Goal: Task Accomplishment & Management: Manage account settings

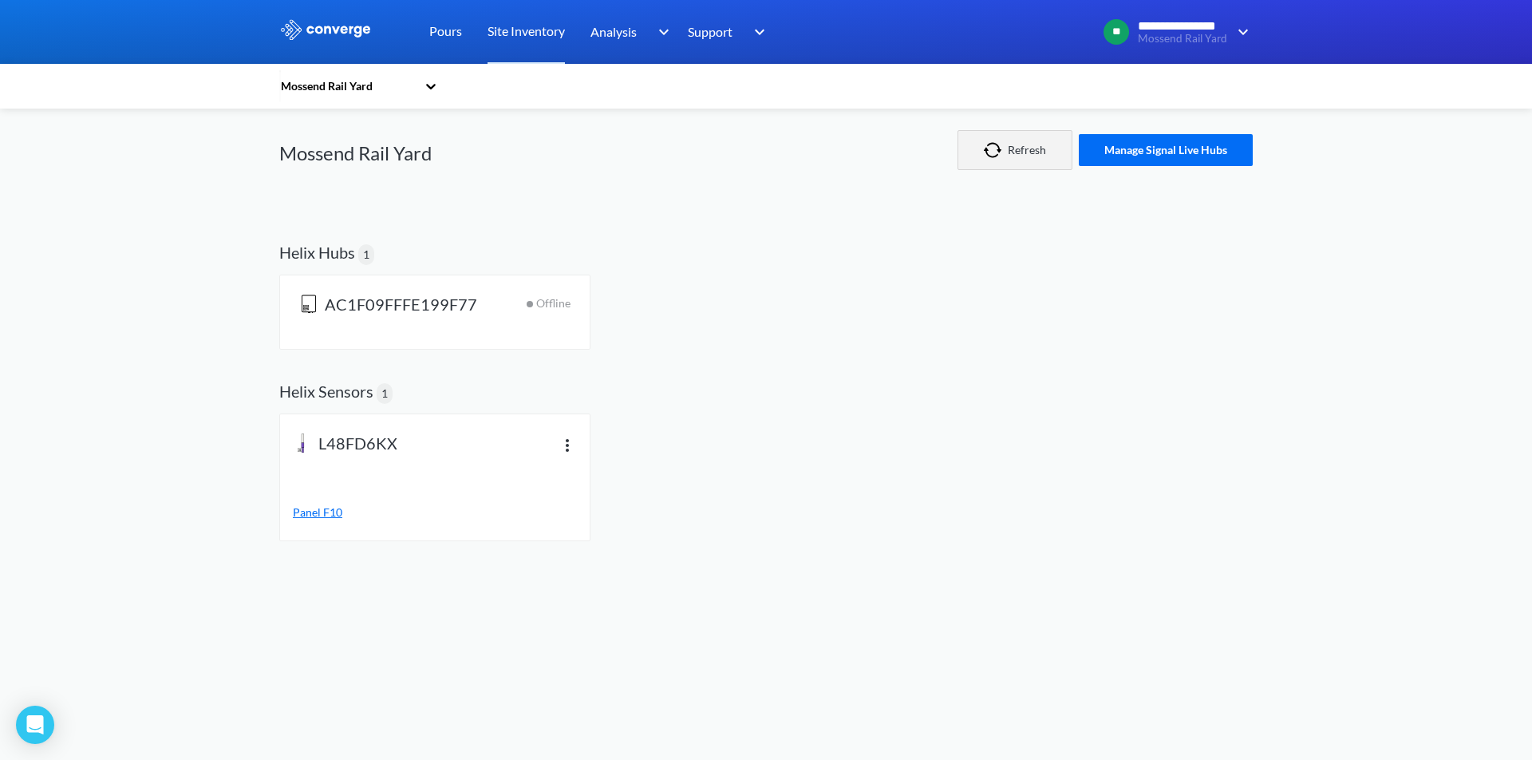
click at [1022, 151] on button "Refresh" at bounding box center [1015, 150] width 115 height 40
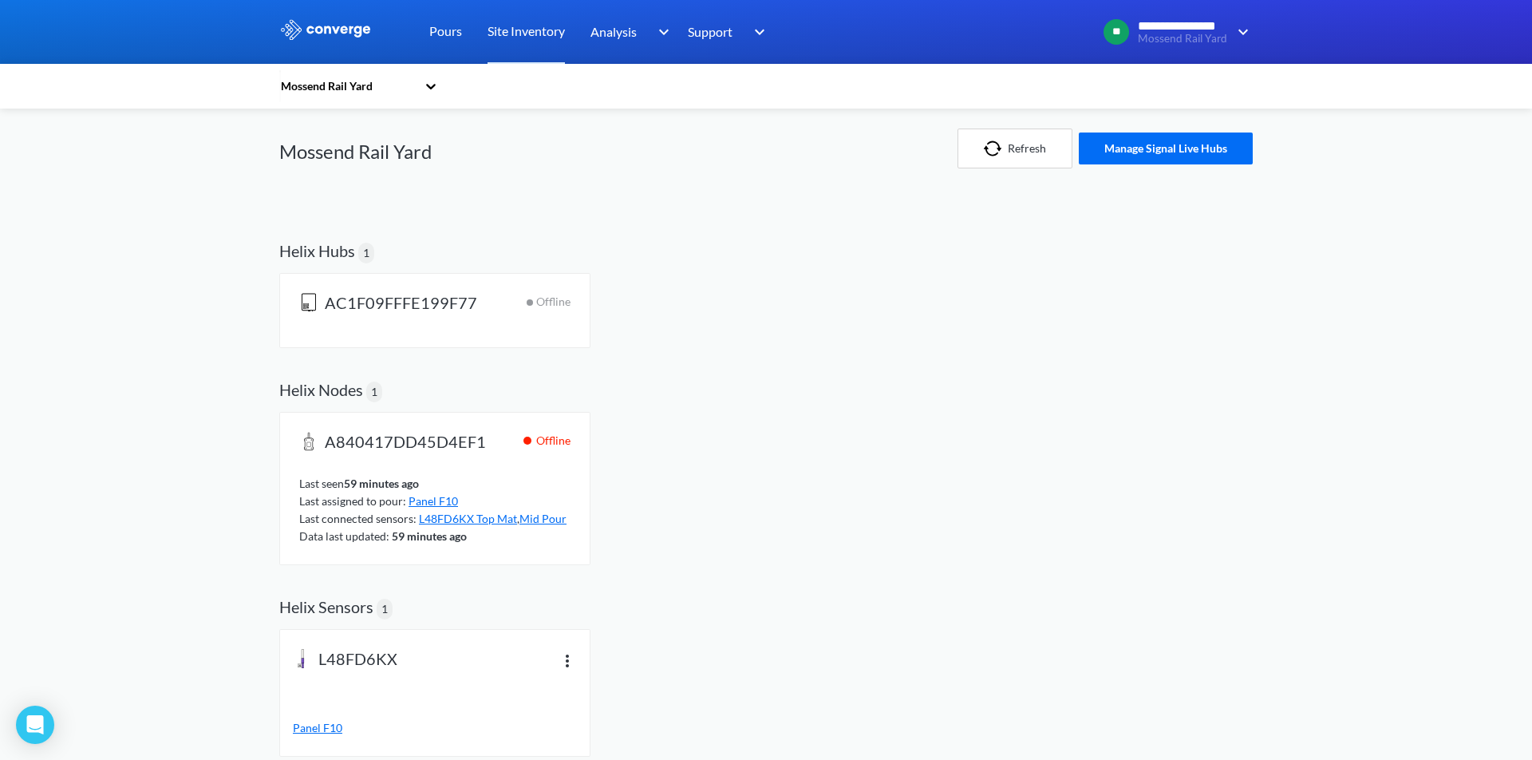
scroll to position [1, 0]
click at [569, 657] on img at bounding box center [567, 660] width 19 height 19
click at [655, 580] on span "Helix Sensors 1" at bounding box center [766, 600] width 974 height 57
click at [469, 519] on span "L48FD6KX Top Mat" at bounding box center [468, 520] width 98 height 14
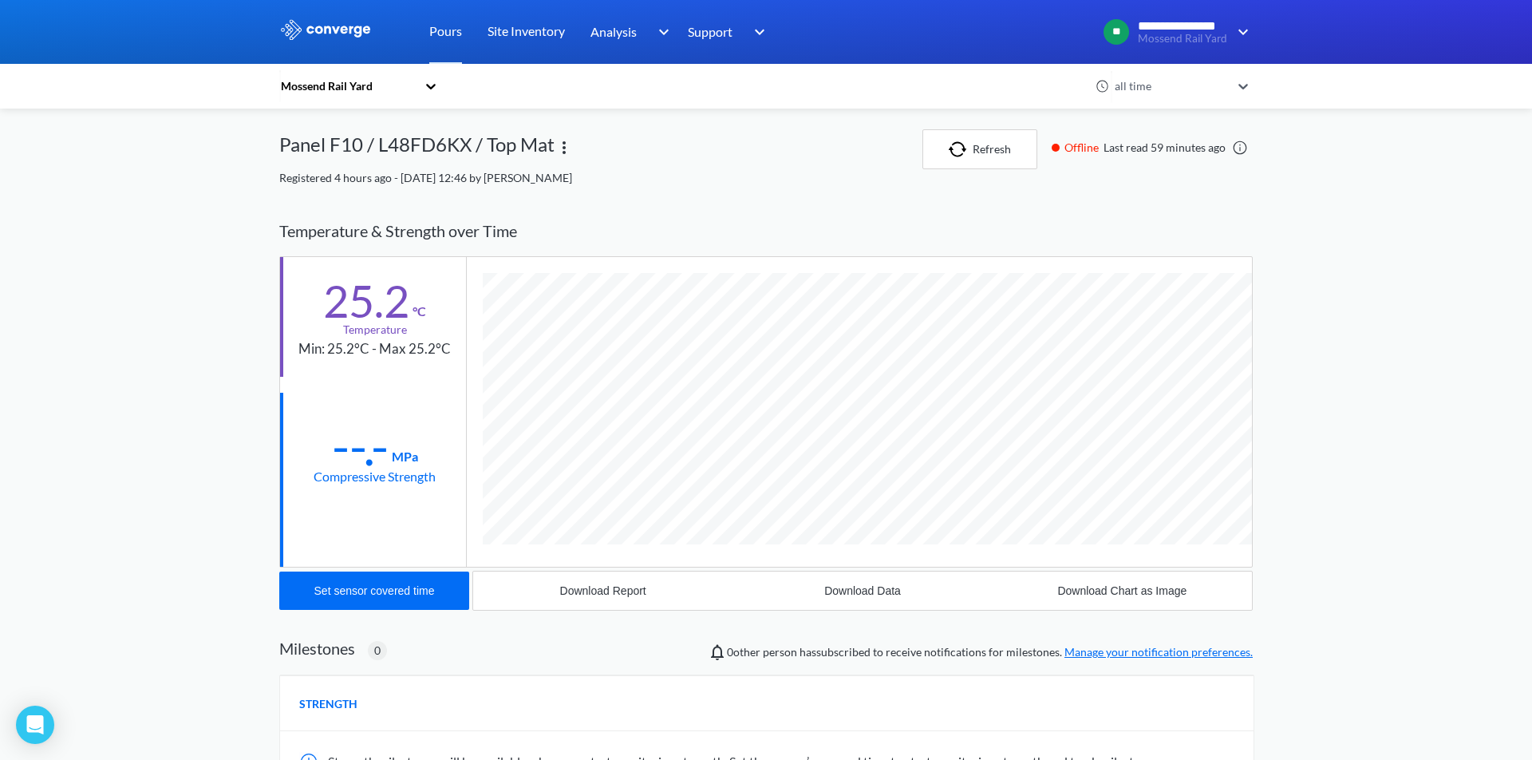
scroll to position [848, 974]
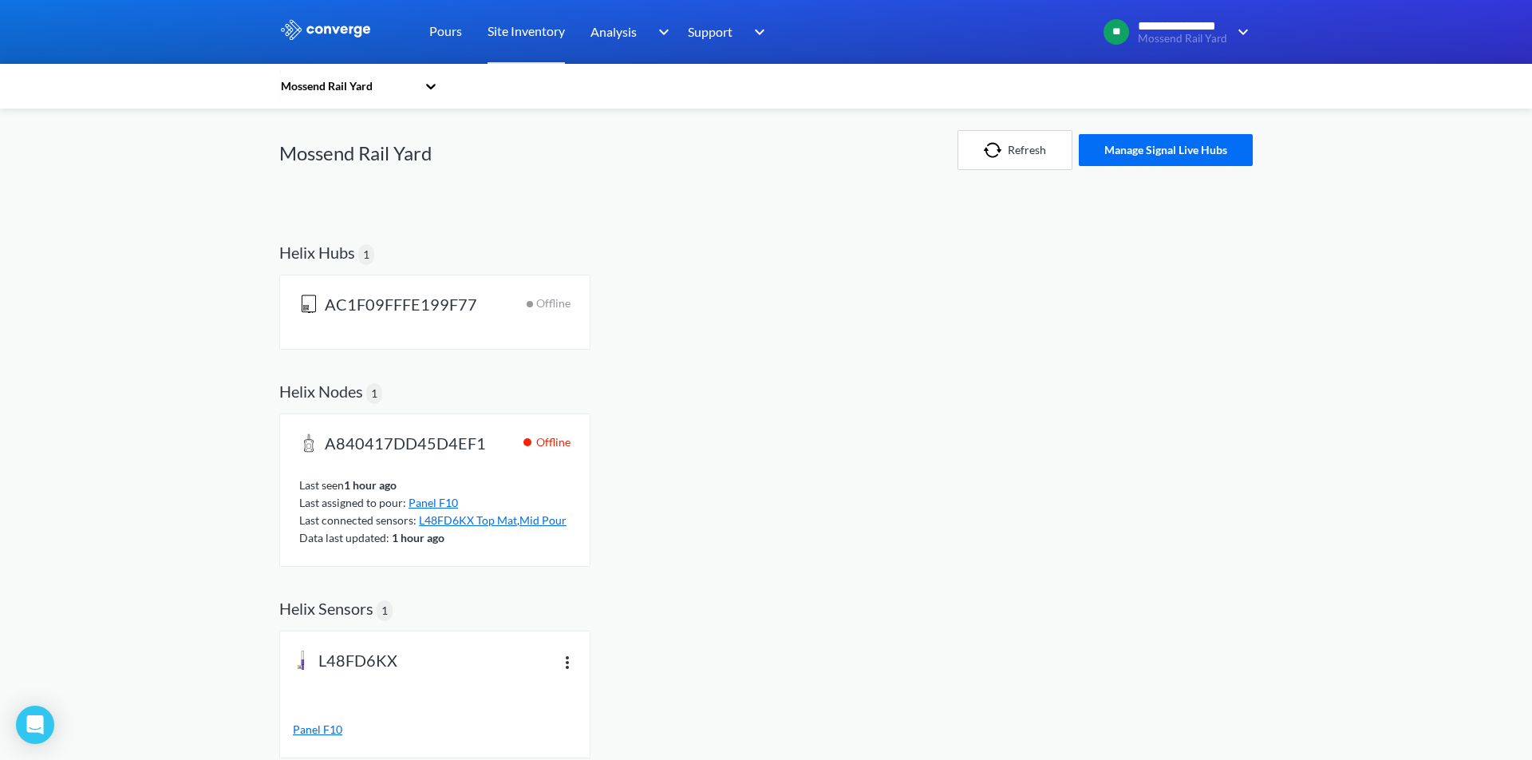
click at [549, 517] on span "Mid Pour" at bounding box center [543, 520] width 47 height 14
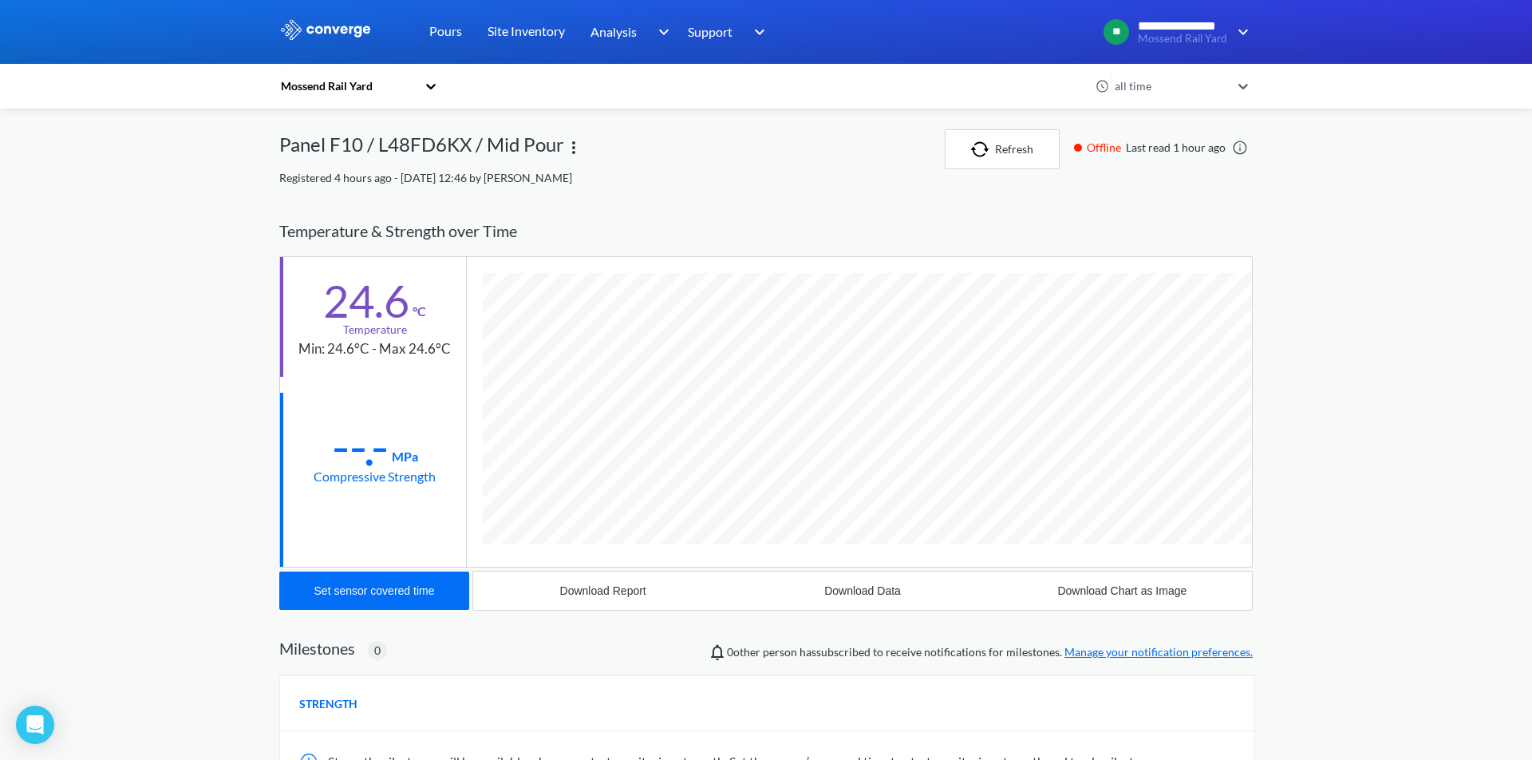
scroll to position [2, 0]
click at [989, 152] on img "button" at bounding box center [983, 148] width 24 height 16
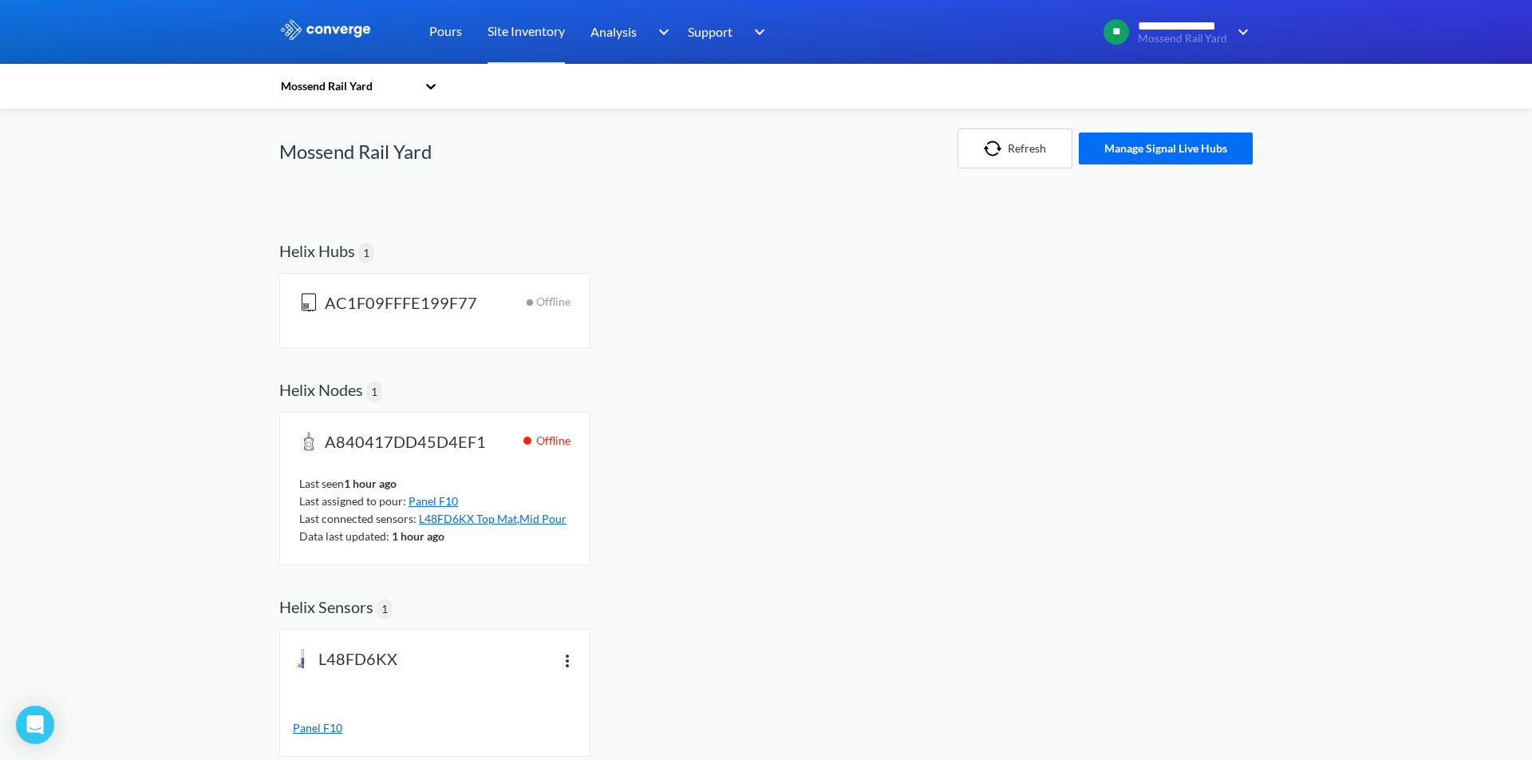
scroll to position [1, 0]
click at [474, 518] on span "L48FD6KX Top Mat" at bounding box center [468, 519] width 98 height 14
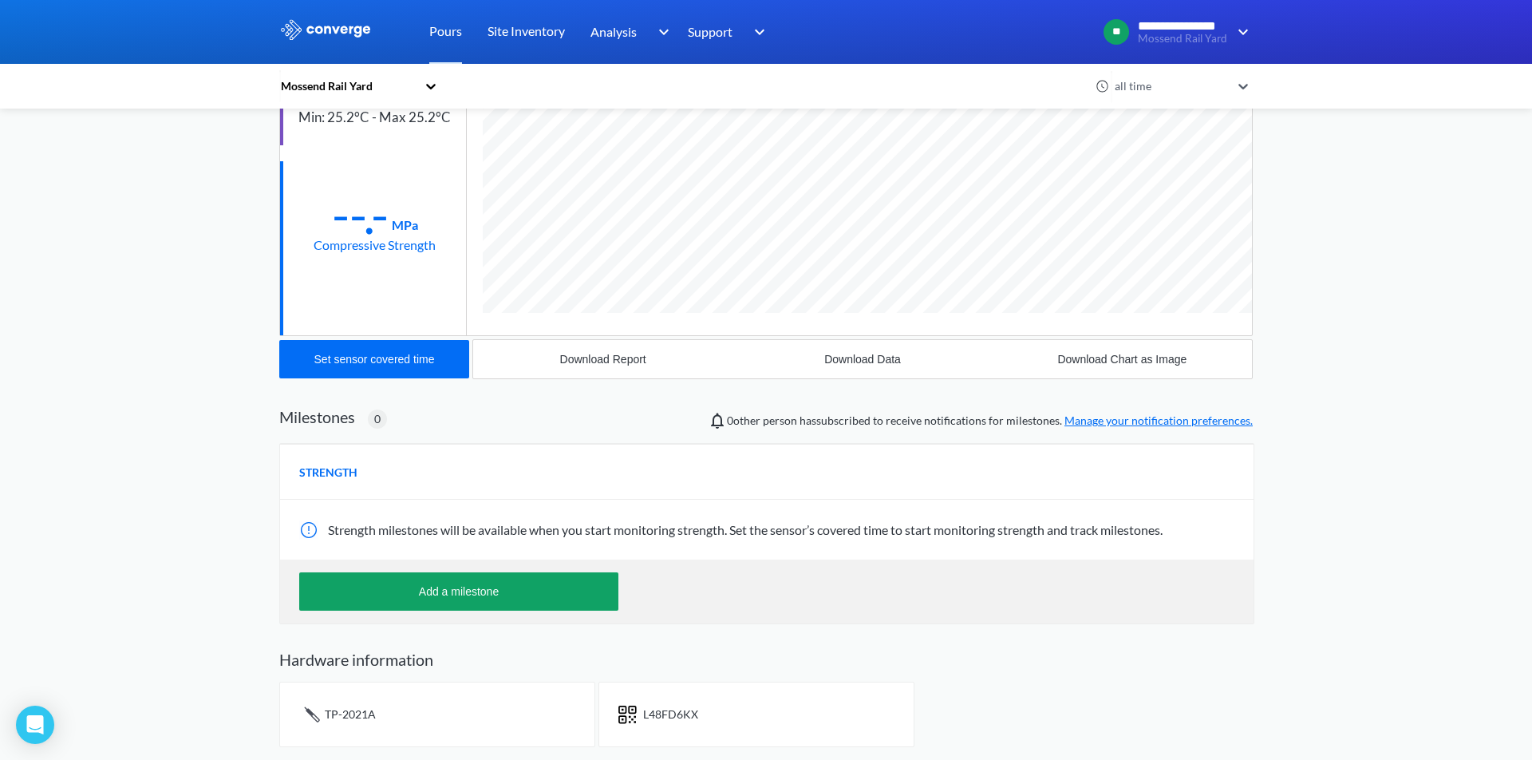
scroll to position [231, 0]
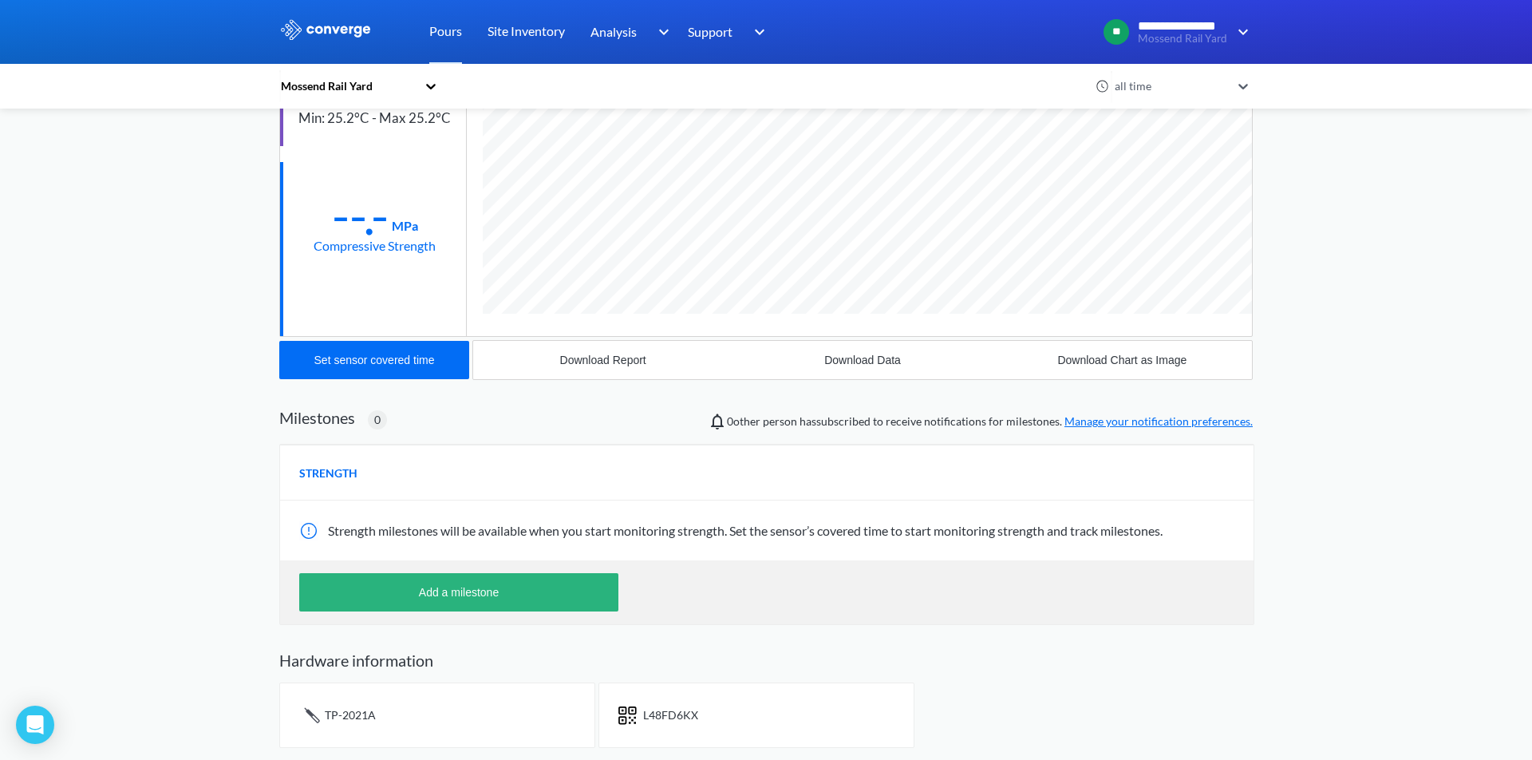
click at [471, 595] on button "Add a milestone" at bounding box center [458, 592] width 319 height 38
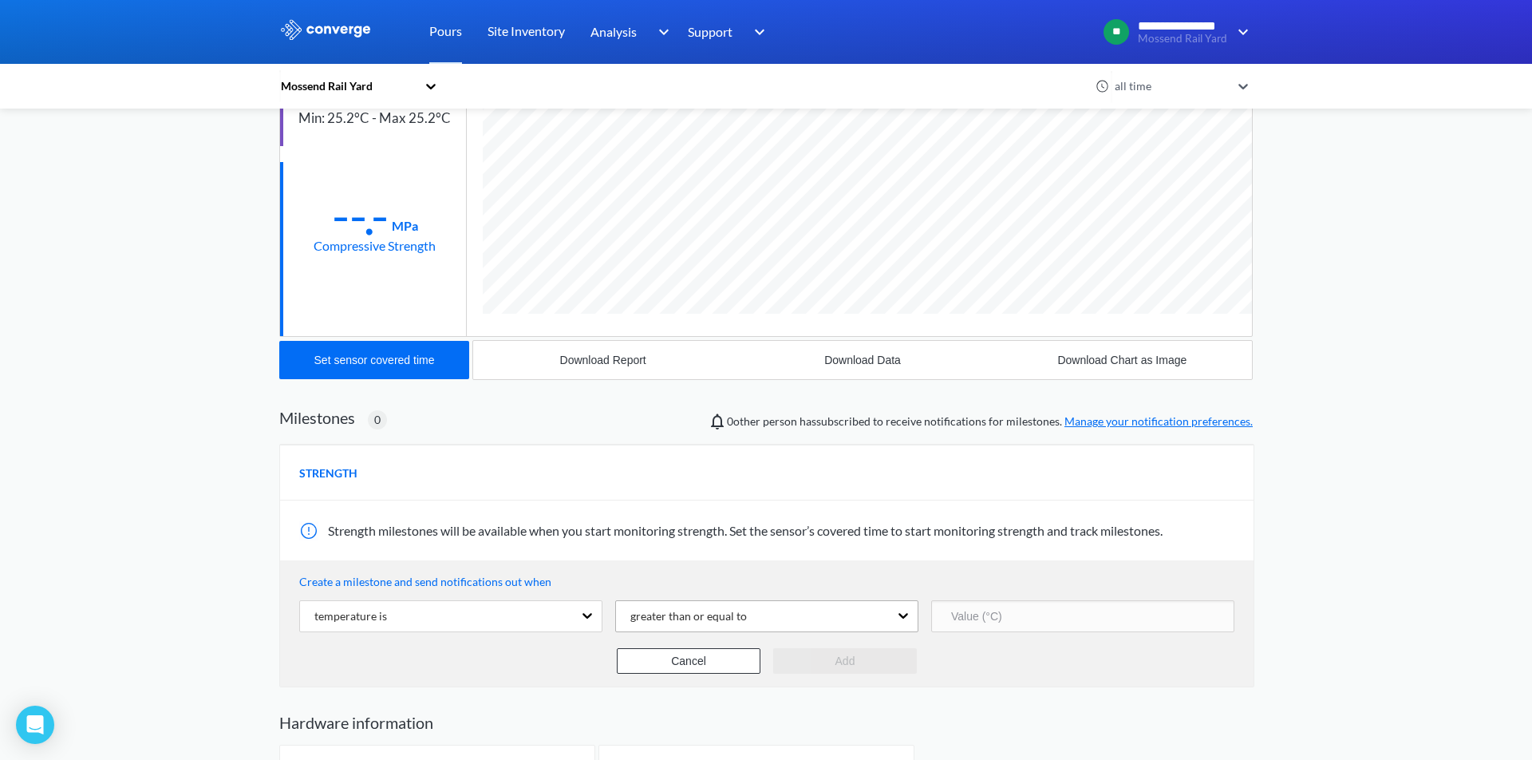
click at [817, 615] on div "greater than or equal to" at bounding box center [752, 616] width 273 height 30
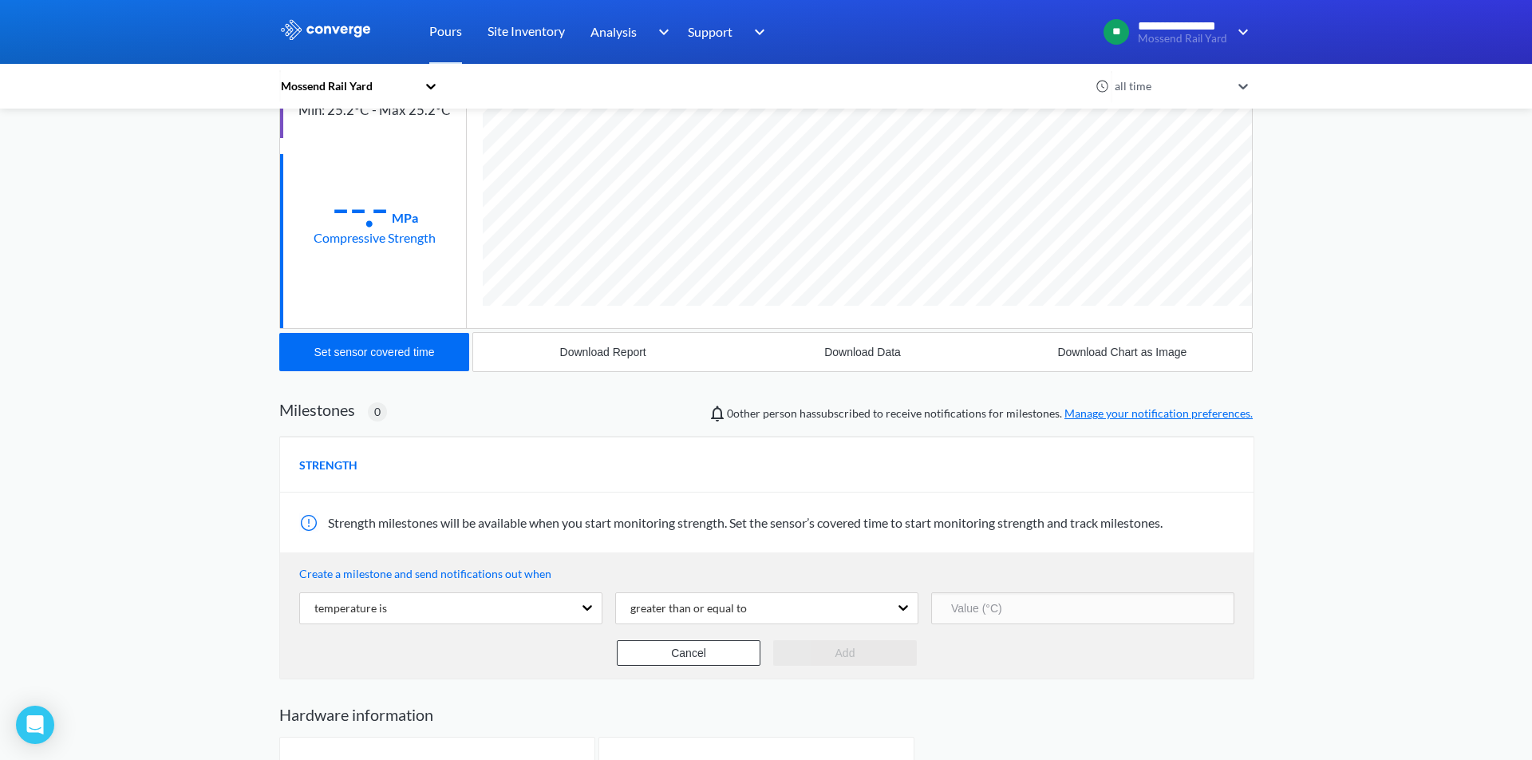
click at [951, 670] on div "Create a milestone and send notifications out when temperature is greater than …" at bounding box center [767, 615] width 974 height 126
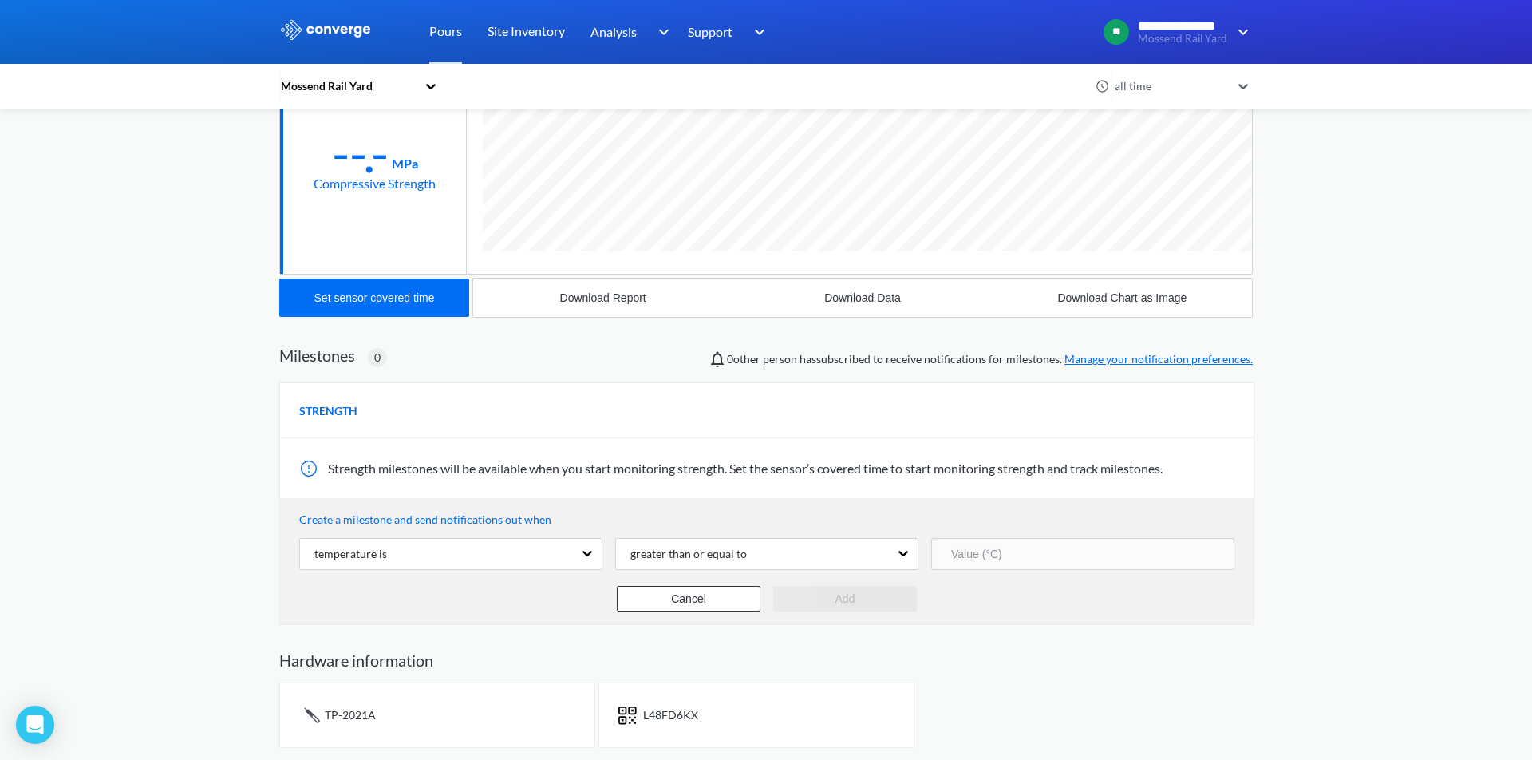
scroll to position [292, 0]
click at [549, 550] on div "temperature is" at bounding box center [436, 555] width 273 height 30
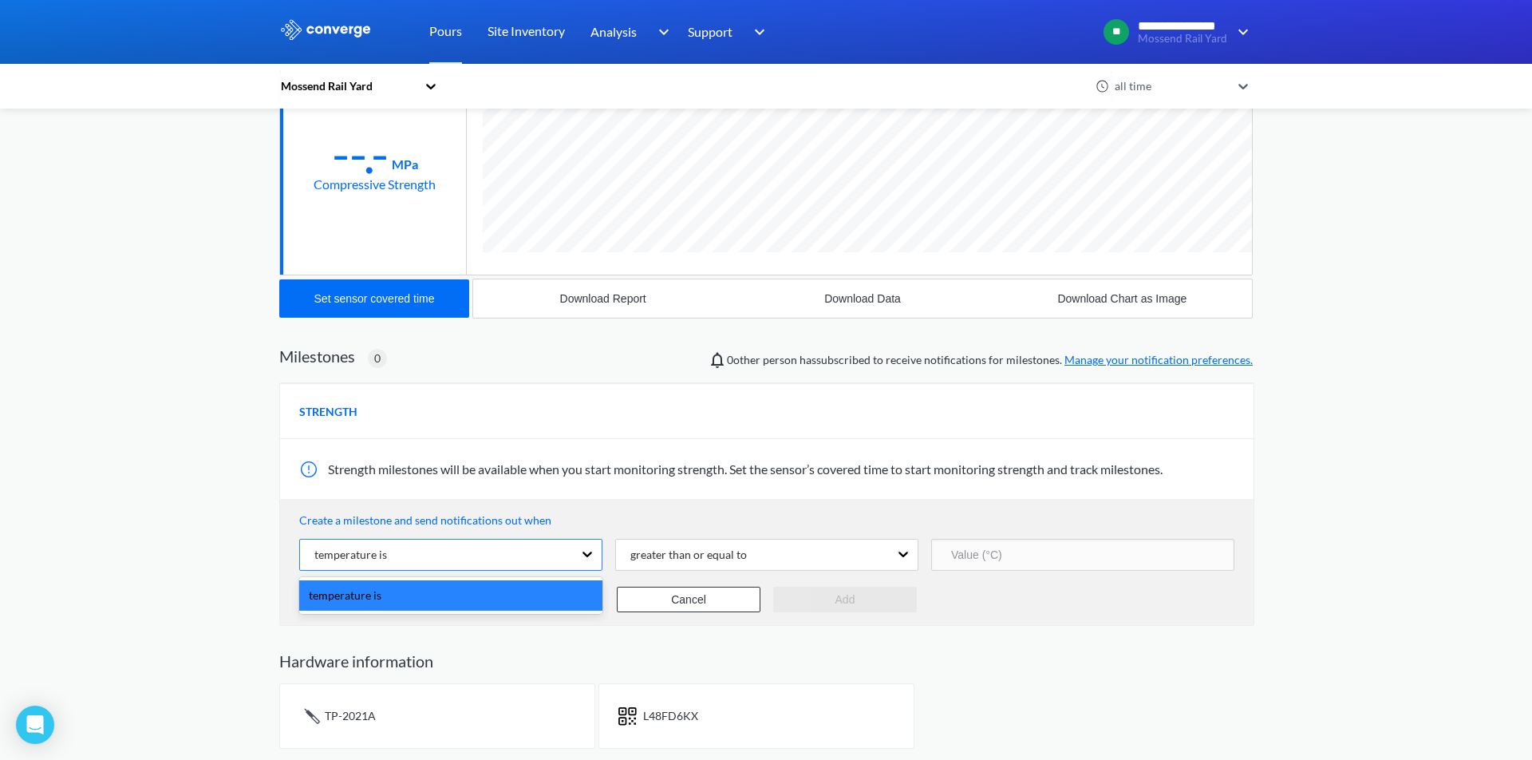
click at [549, 550] on div "temperature is" at bounding box center [436, 555] width 273 height 30
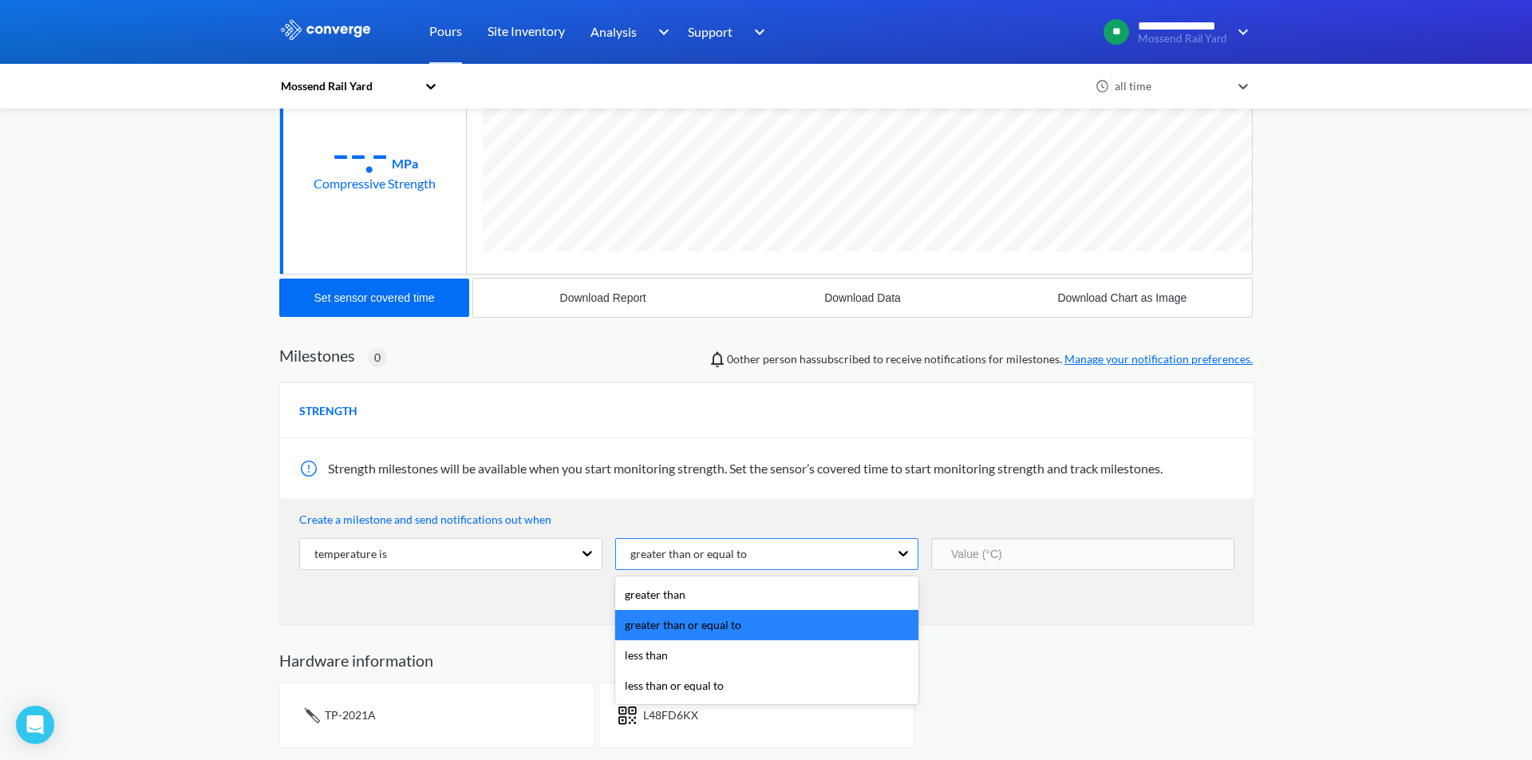
click at [685, 554] on div "greater than or equal to" at bounding box center [682, 554] width 129 height 18
click at [1070, 603] on div "Cancel Add" at bounding box center [766, 600] width 935 height 26
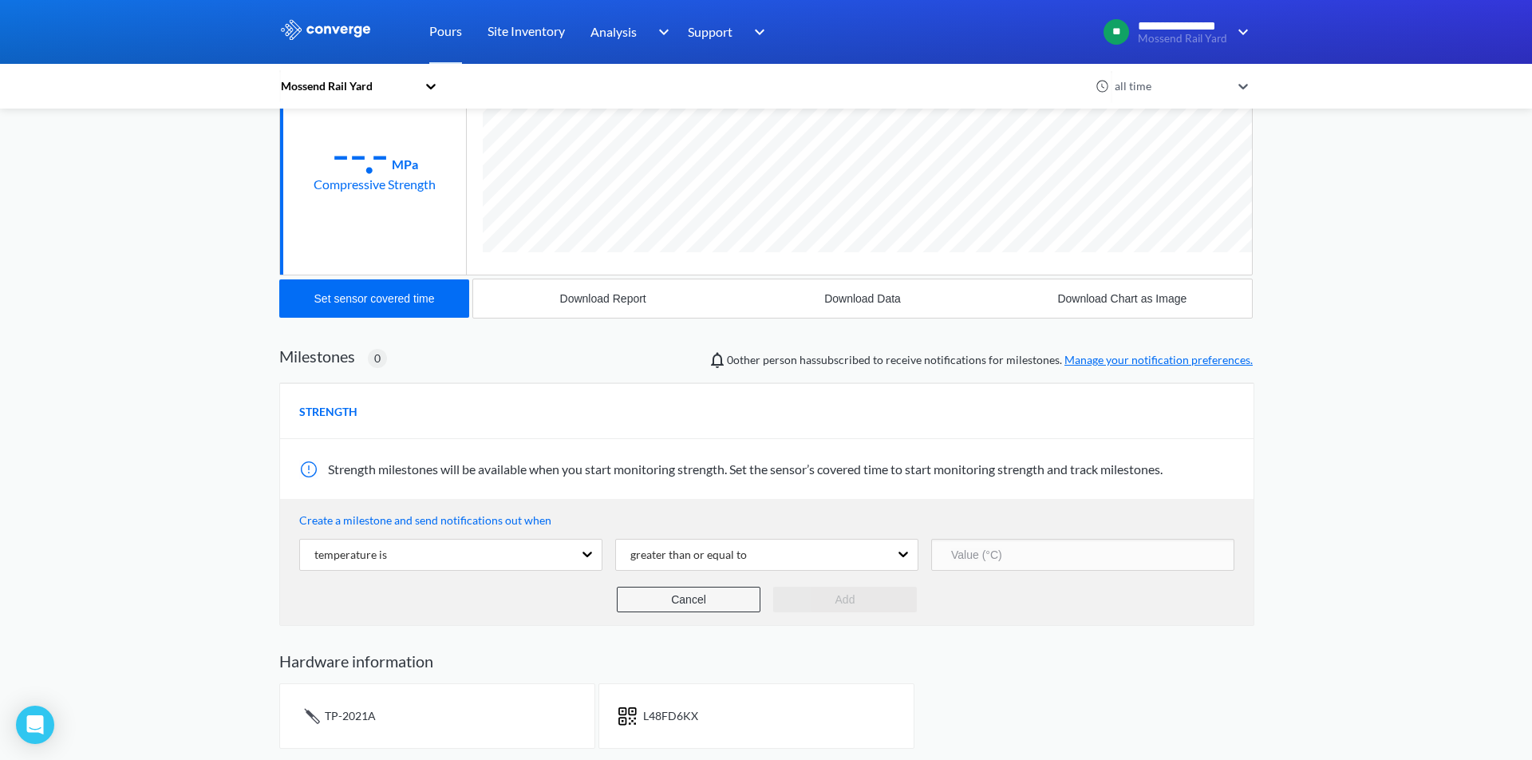
click at [697, 599] on button "Cancel" at bounding box center [689, 600] width 144 height 26
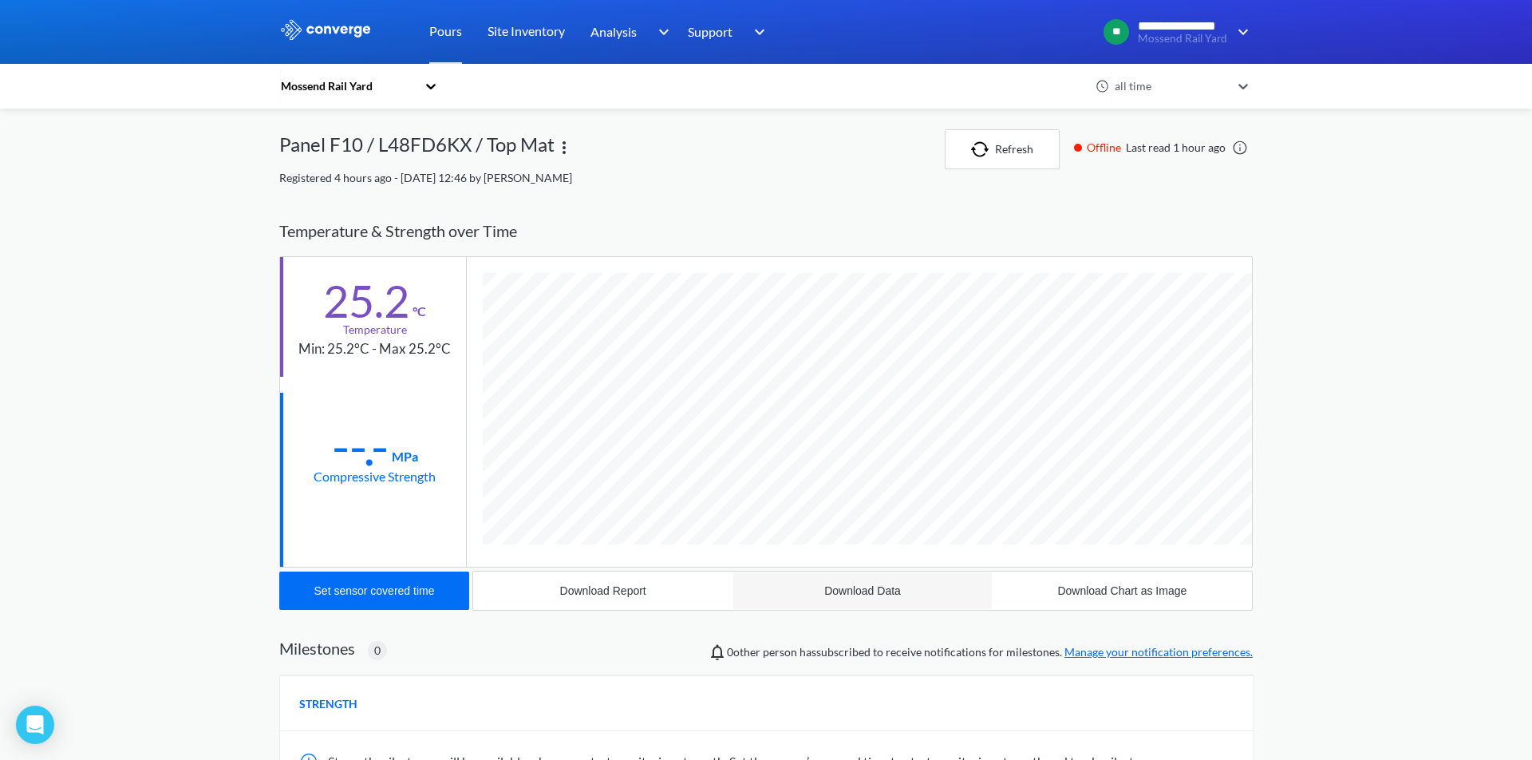
scroll to position [0, 0]
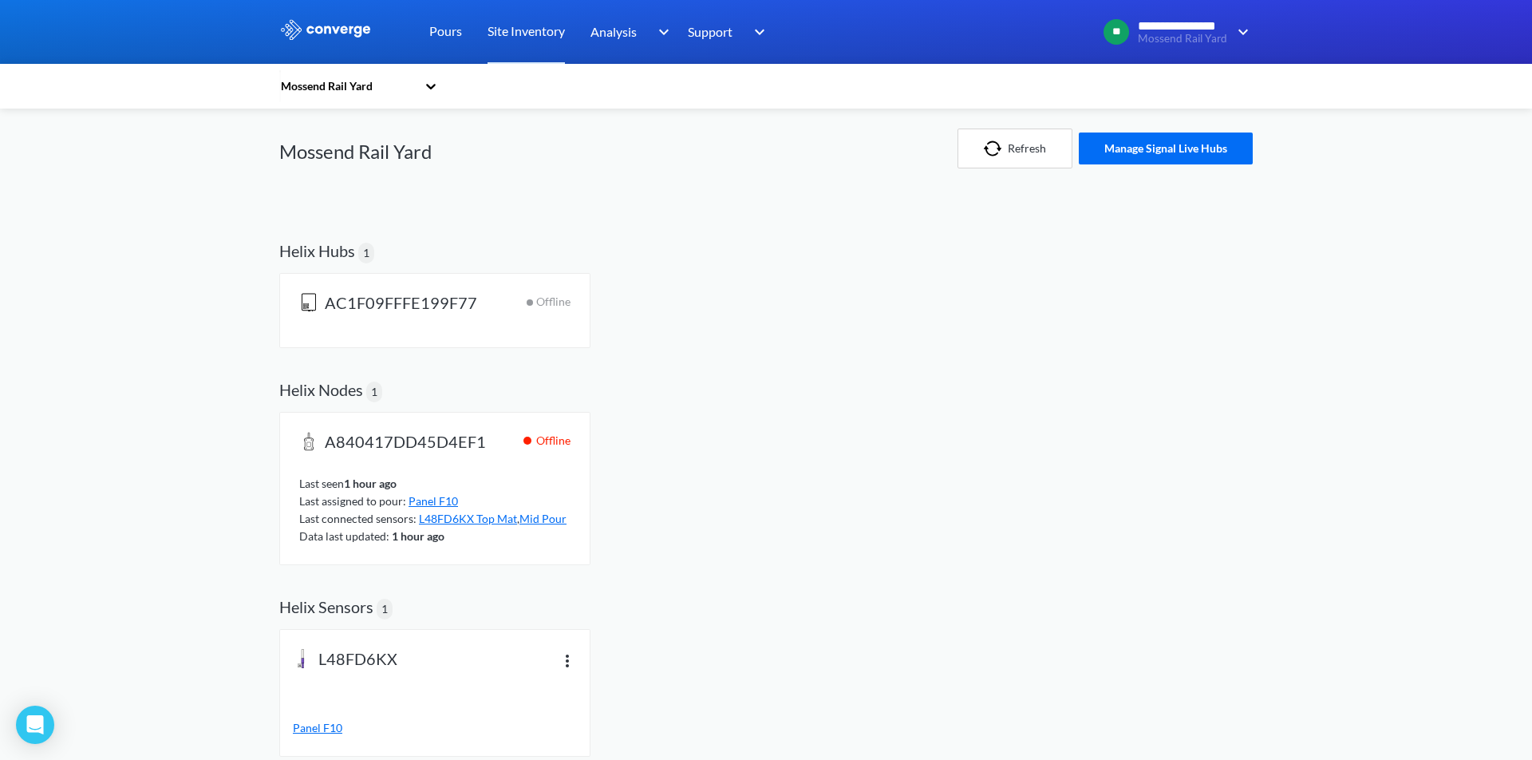
scroll to position [1, 0]
click at [1038, 156] on button "Refresh" at bounding box center [1015, 149] width 115 height 40
click at [563, 657] on img at bounding box center [567, 660] width 19 height 19
click at [678, 650] on div "L48FD6KX Panel F10 View info Edit name Device ID : L48FD6KX Last seen : Not rep…" at bounding box center [766, 697] width 974 height 134
click at [322, 726] on span "Panel F10" at bounding box center [317, 729] width 49 height 14
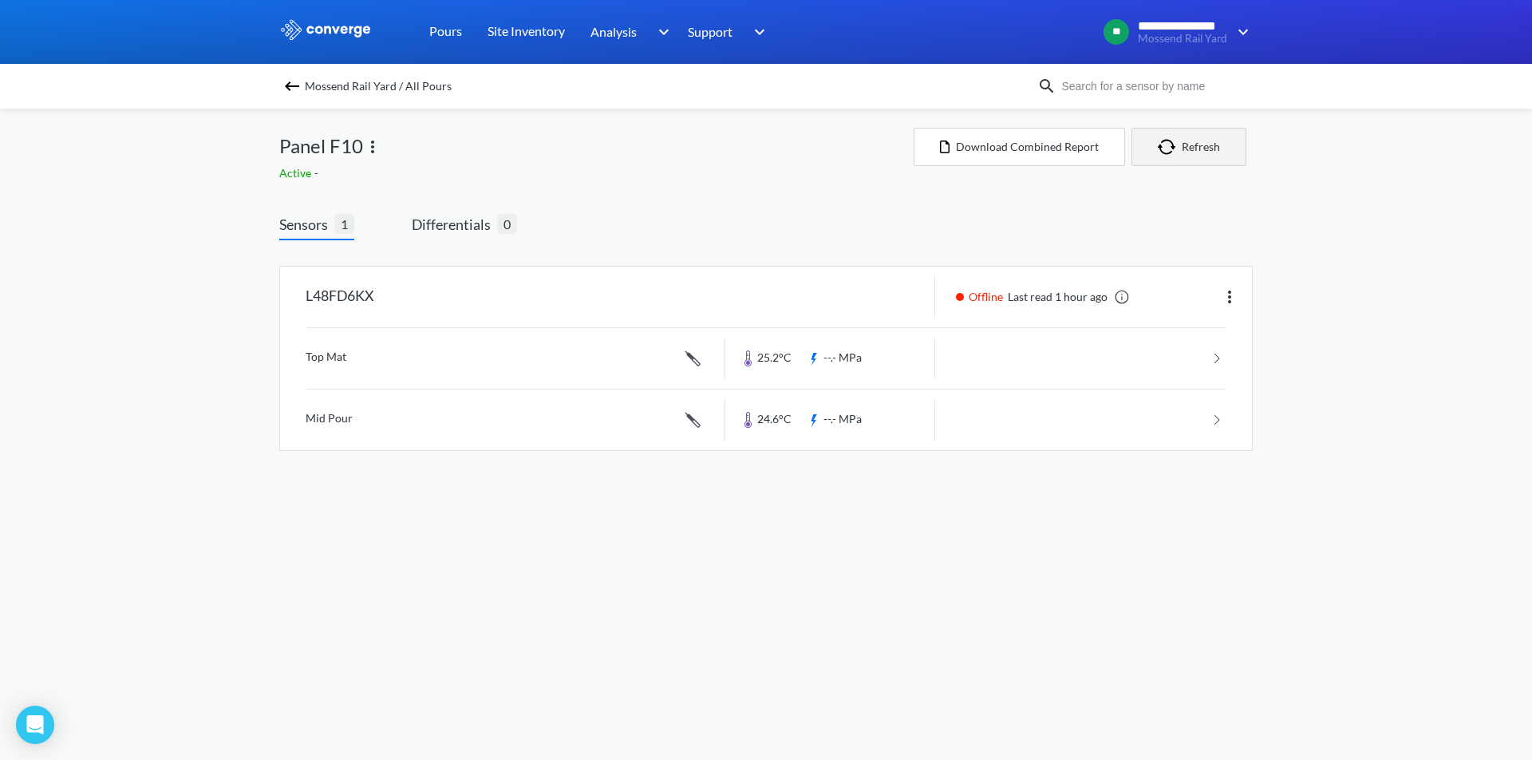
click at [1200, 136] on button "Refresh" at bounding box center [1189, 147] width 115 height 38
click at [1226, 358] on link at bounding box center [766, 358] width 921 height 61
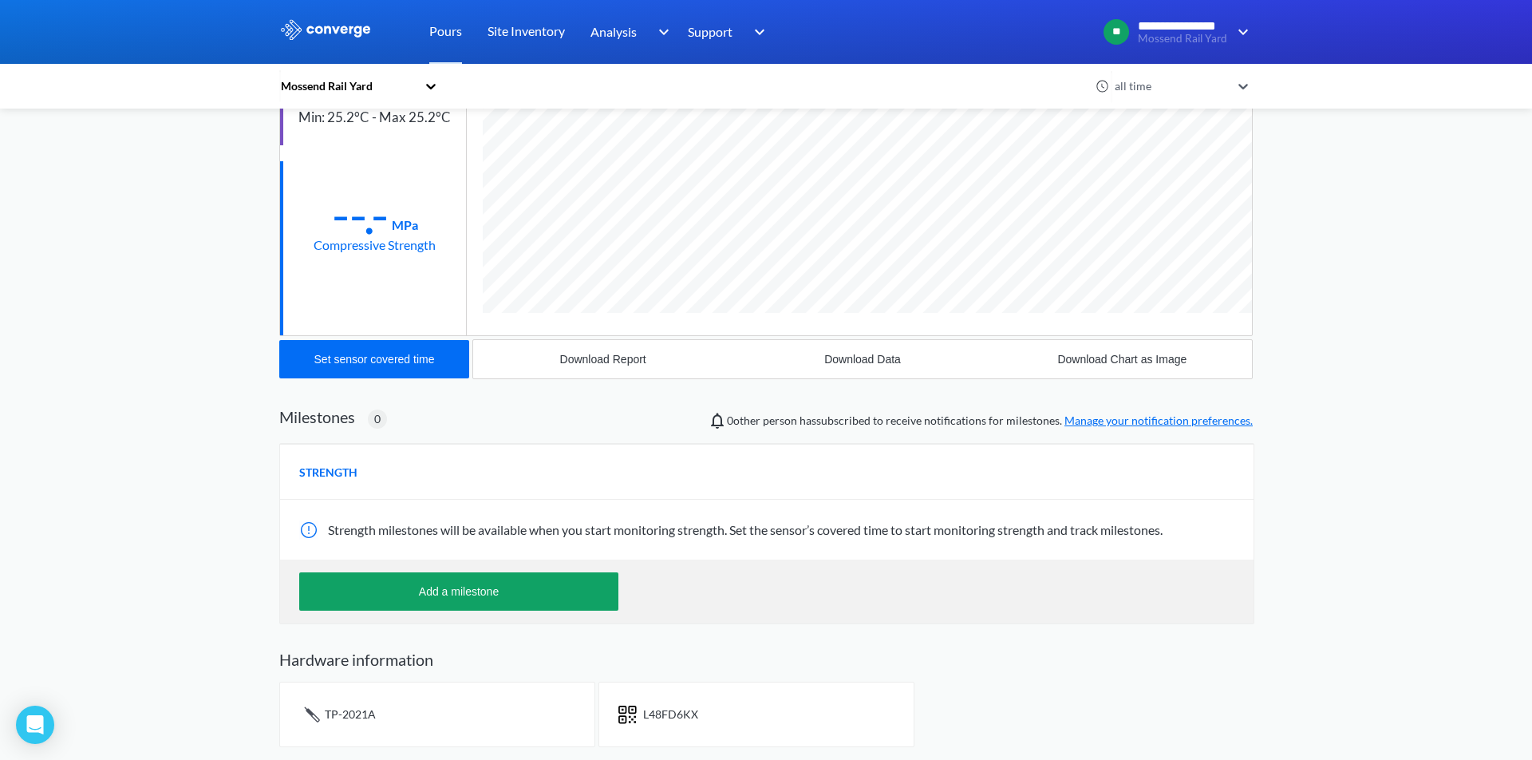
scroll to position [231, 0]
